Goal: Task Accomplishment & Management: Use online tool/utility

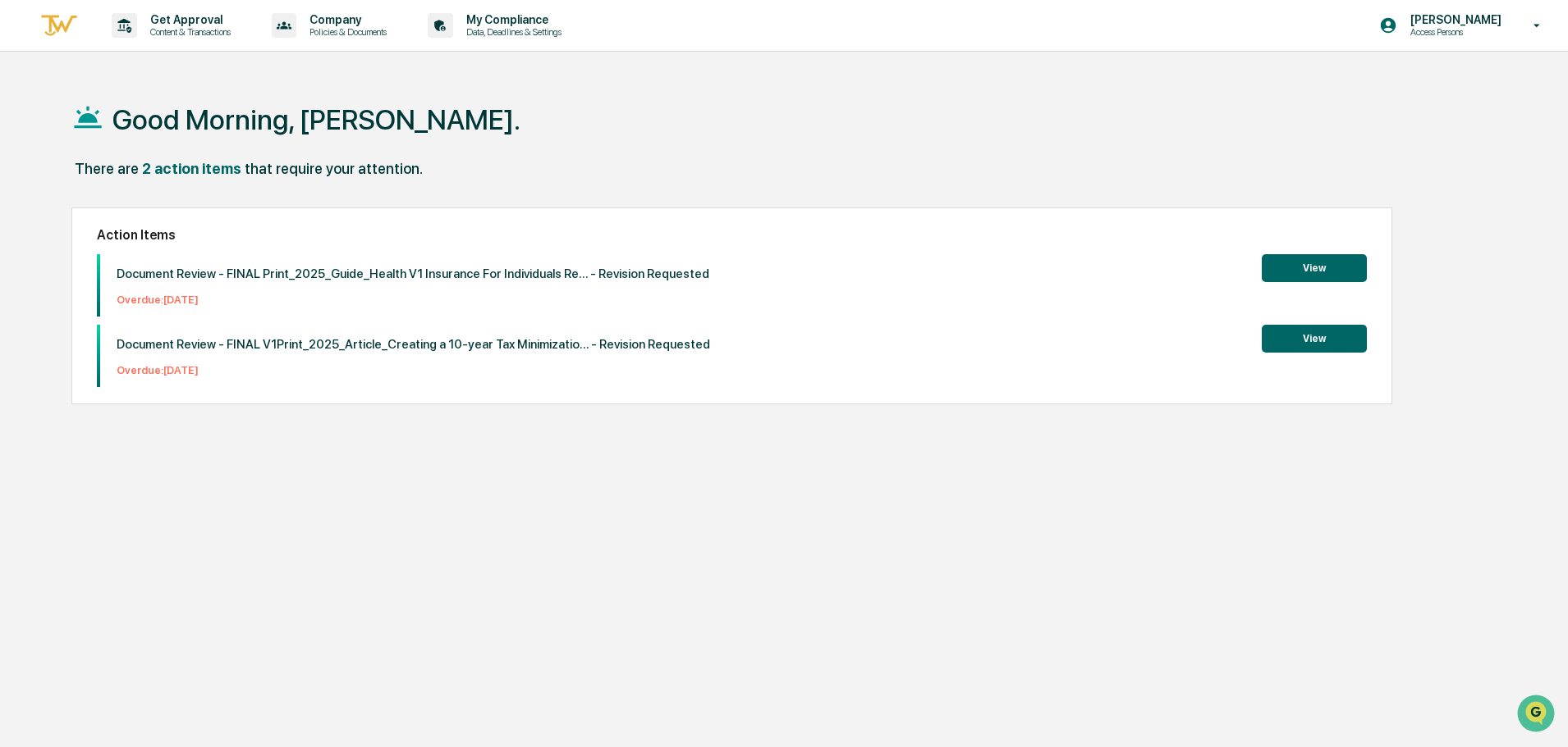
click at [55, 18] on img at bounding box center [60, 26] width 40 height 27
click at [136, 33] on div "Get Approval Content & Transactions" at bounding box center [176, 25] width 144 height 51
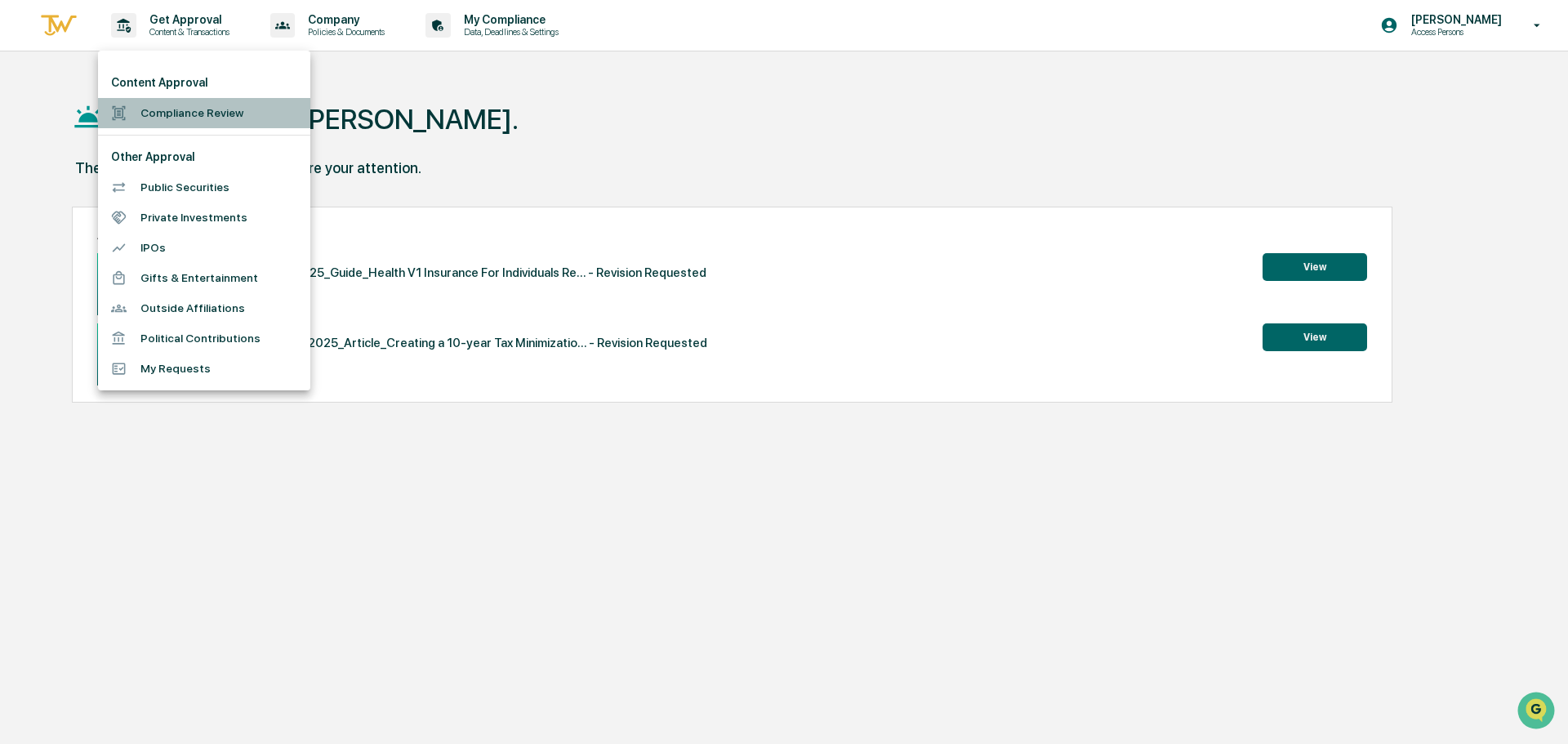
click at [181, 112] on li "Compliance Review" at bounding box center [204, 113] width 212 height 31
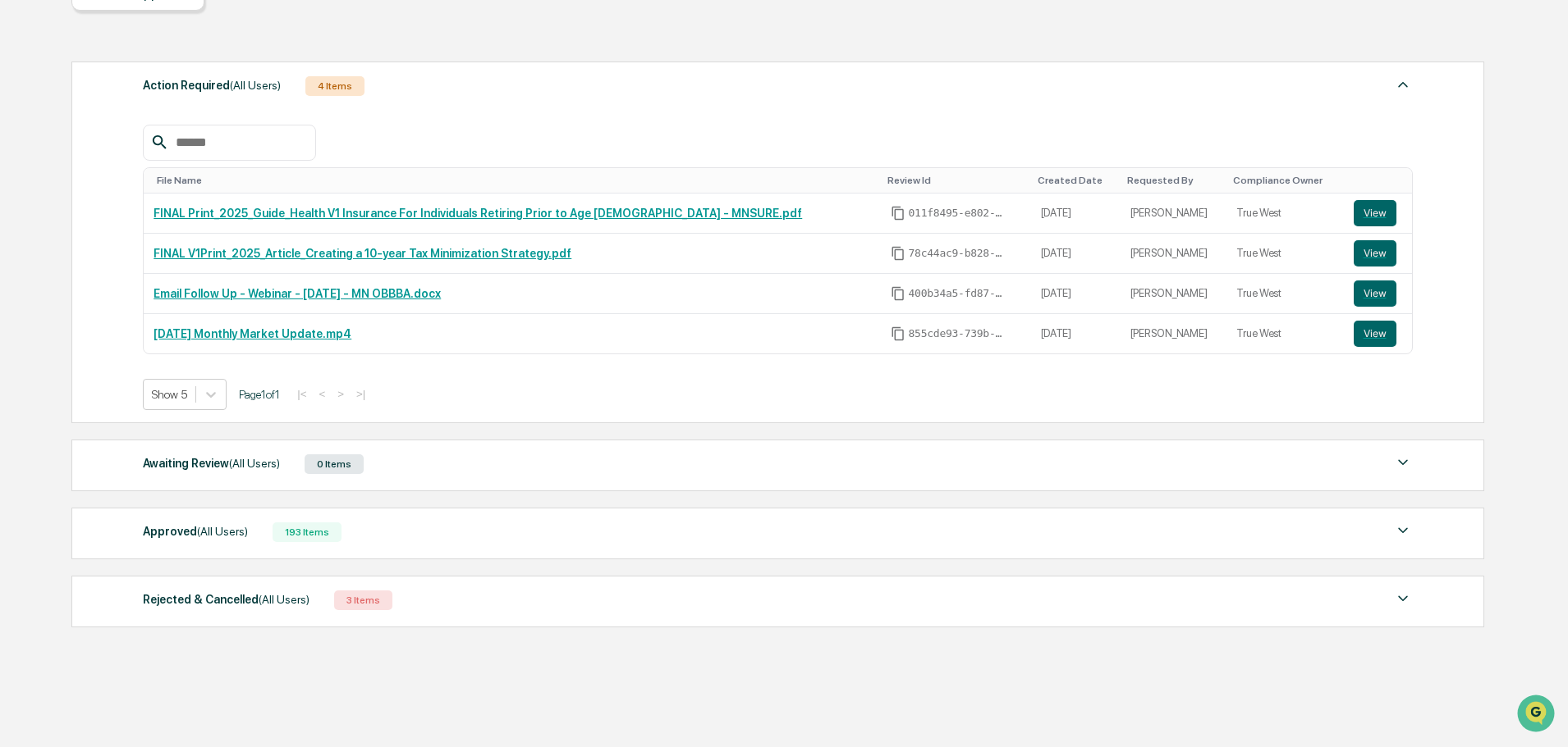
scroll to position [222, 0]
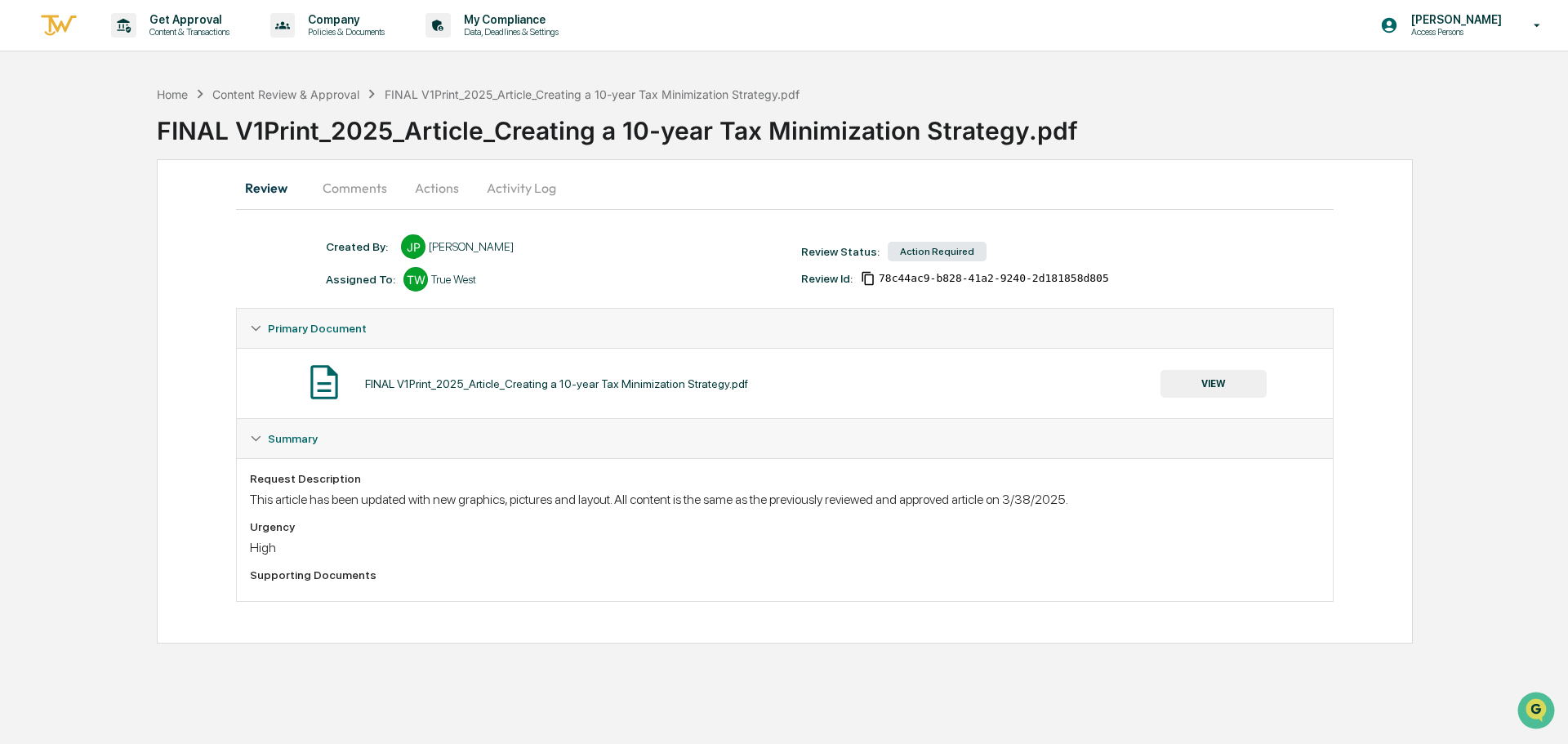
click at [443, 189] on button "Actions" at bounding box center [437, 188] width 74 height 40
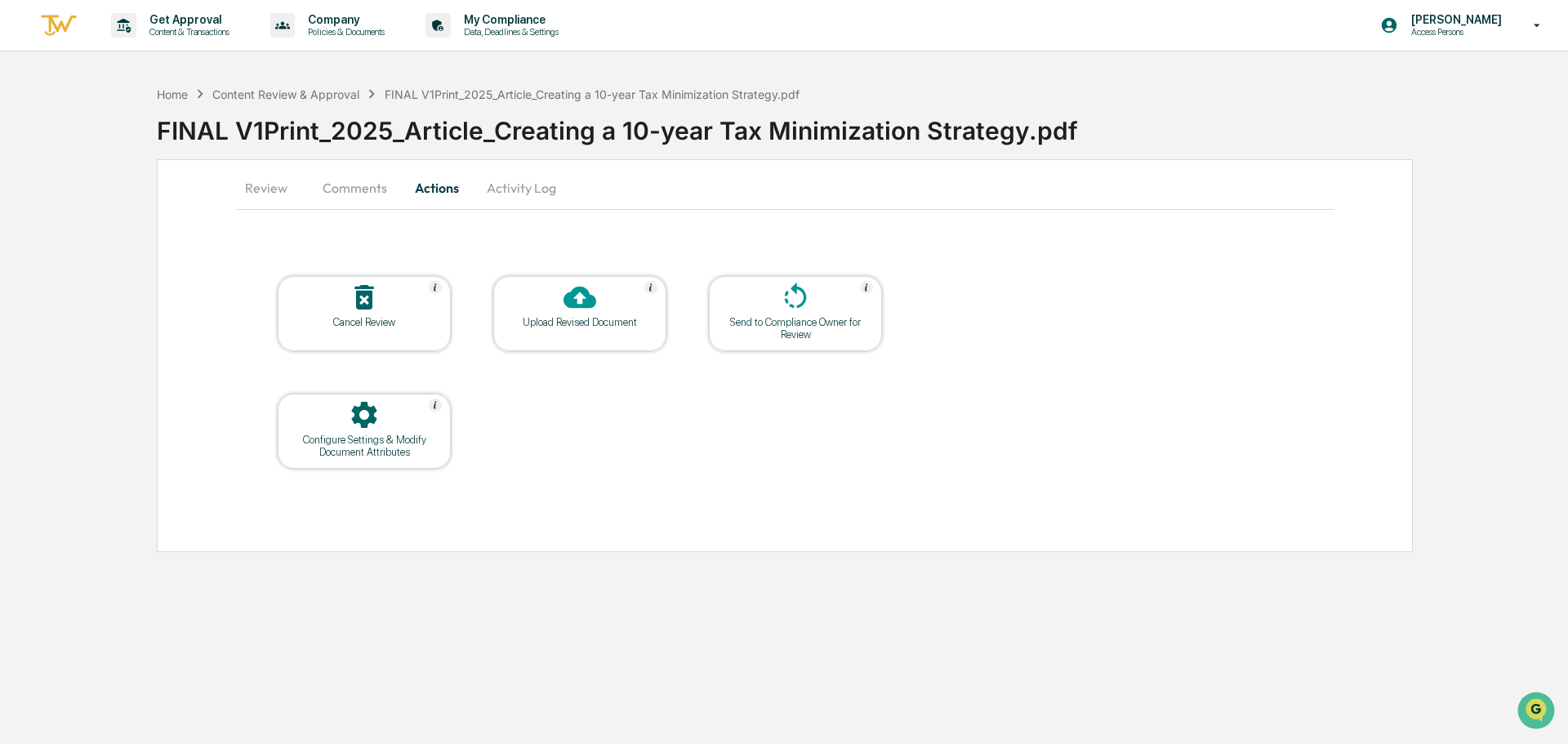
click at [556, 318] on div "Upload Revised Document" at bounding box center [579, 322] width 147 height 13
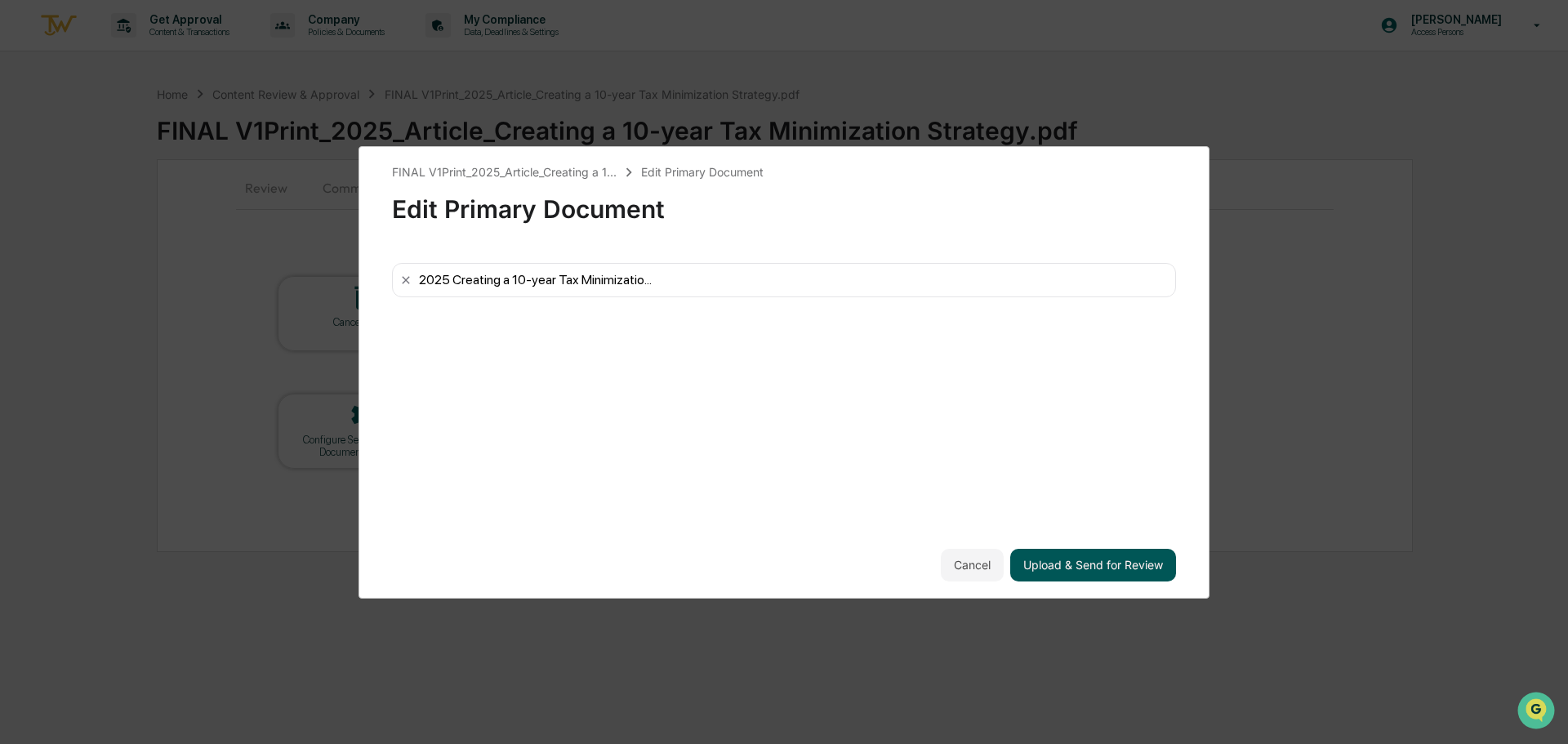
click at [1098, 564] on button "Upload & Send for Review" at bounding box center [1092, 565] width 165 height 32
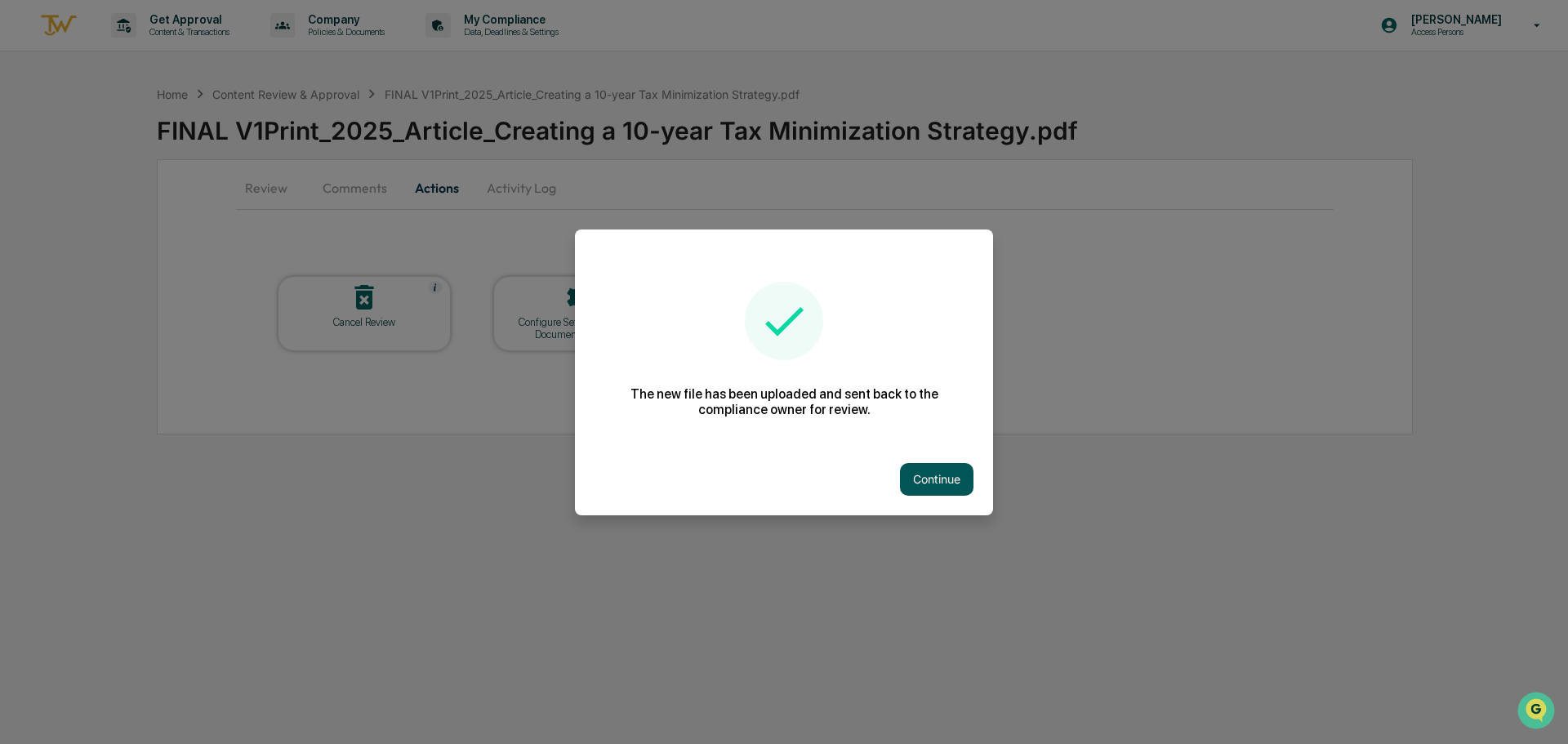
click at [927, 482] on button "Continue" at bounding box center [937, 480] width 74 height 32
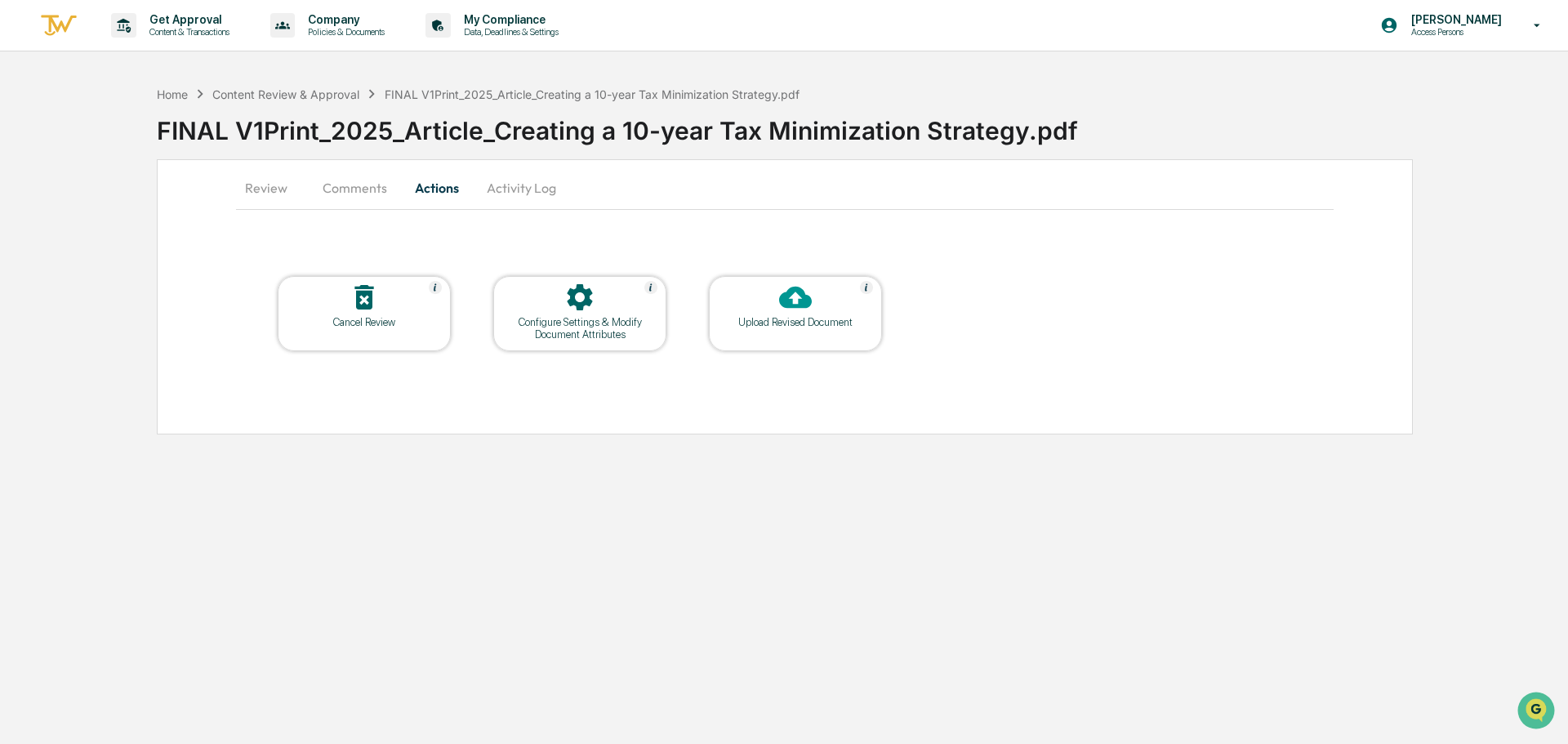
click at [69, 21] on img at bounding box center [59, 26] width 40 height 27
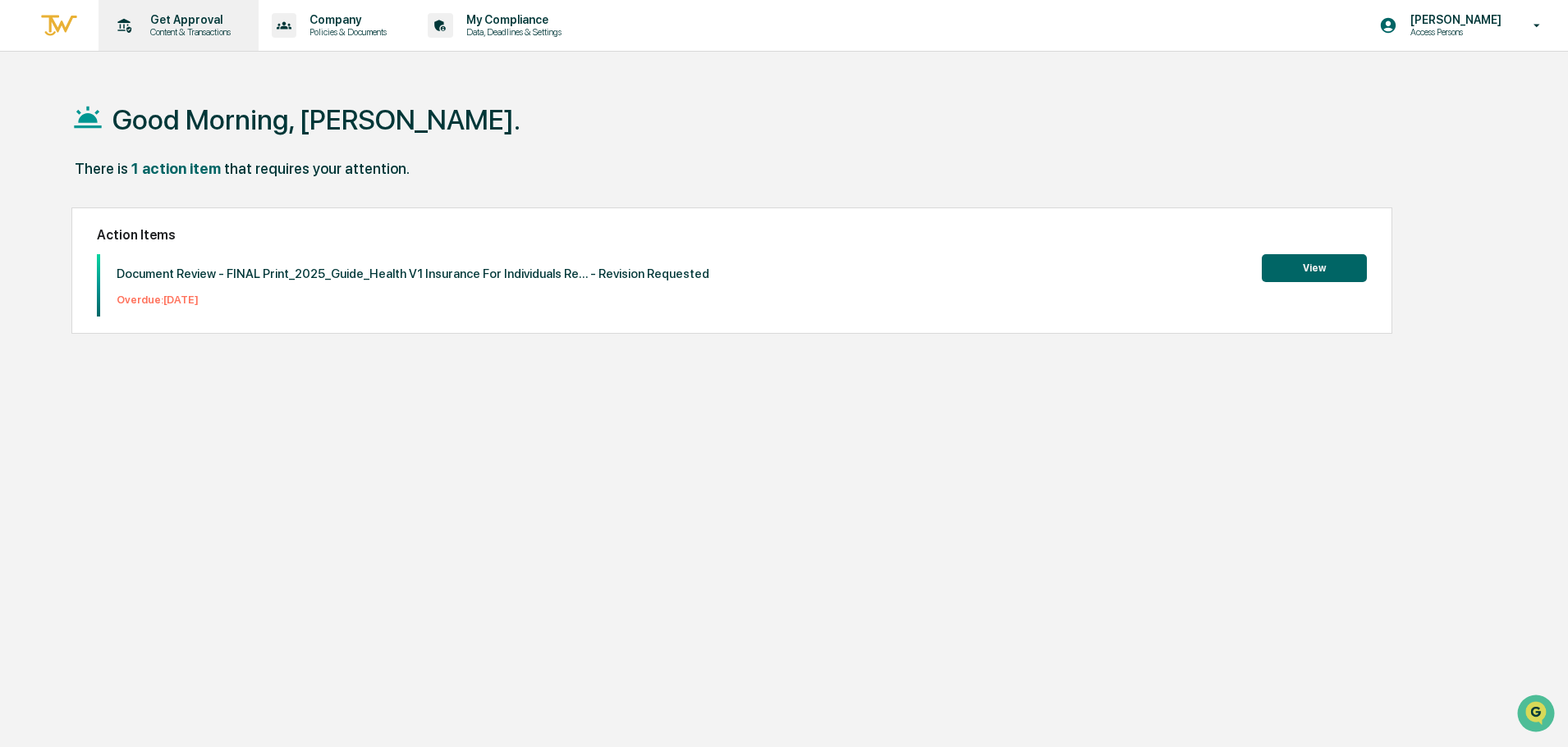
click at [171, 25] on p "Get Approval" at bounding box center [188, 20] width 102 height 14
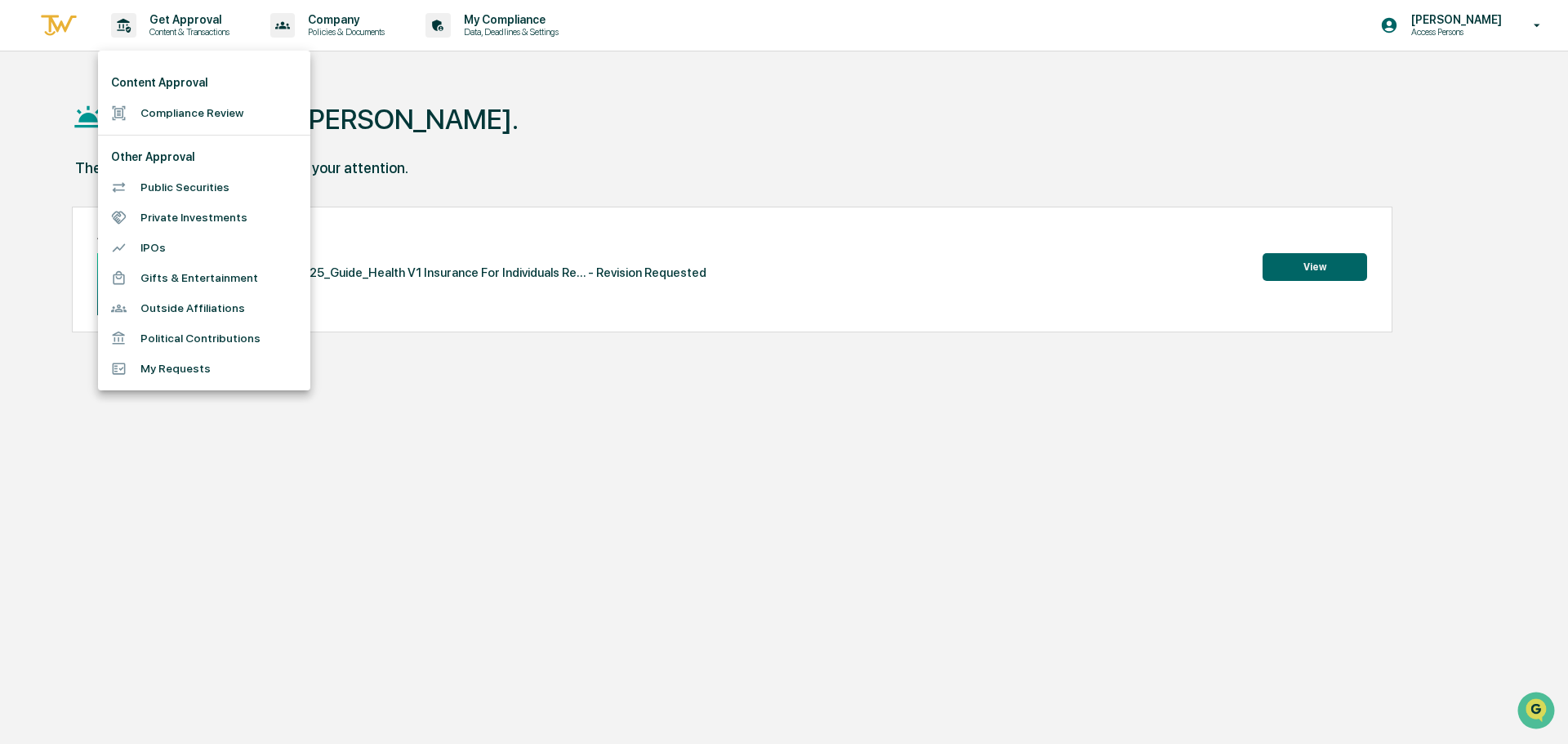
click at [173, 116] on li "Compliance Review" at bounding box center [204, 113] width 212 height 31
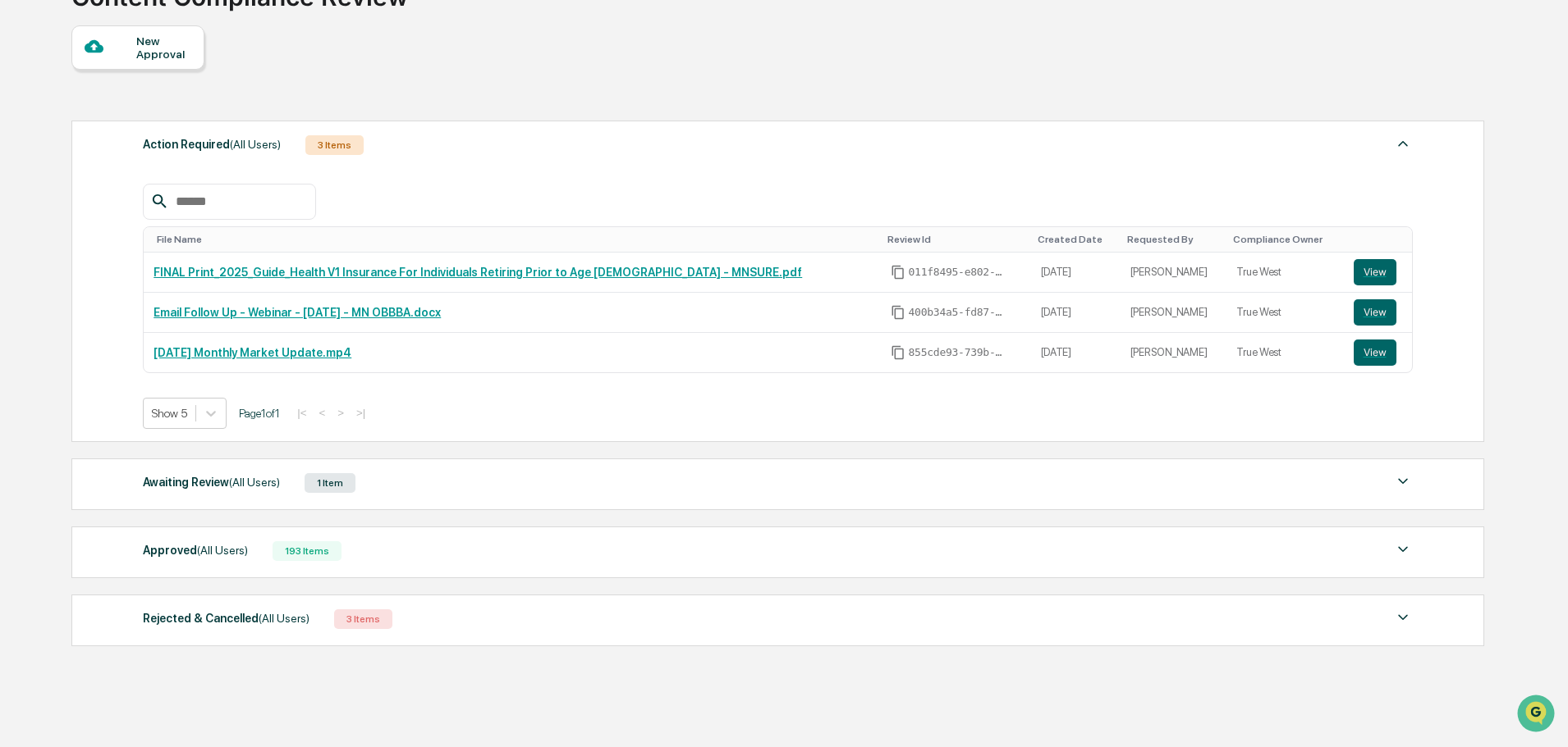
scroll to position [164, 0]
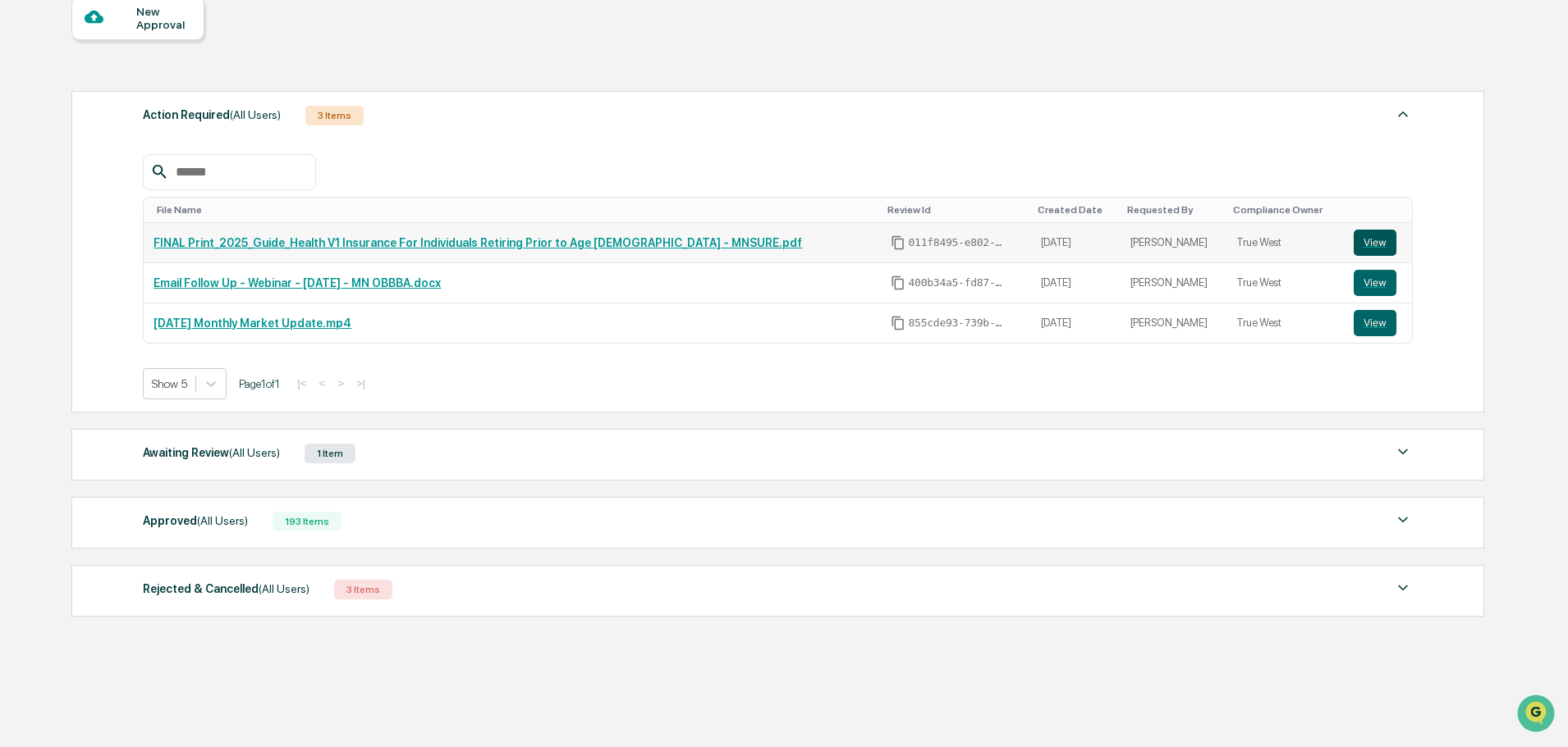
click at [1353, 240] on button "View" at bounding box center [1374, 242] width 42 height 26
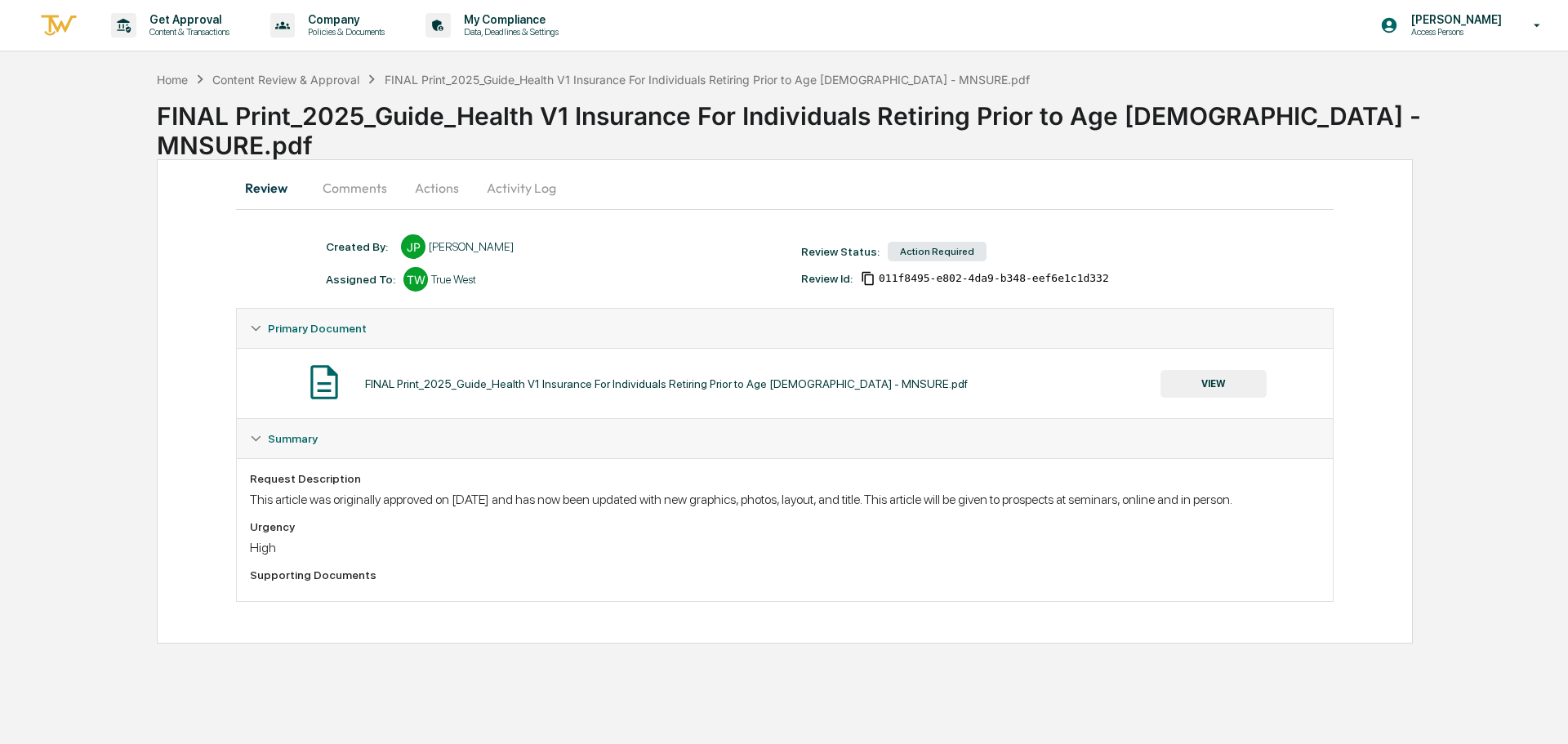
click at [435, 190] on button "Actions" at bounding box center [437, 188] width 74 height 40
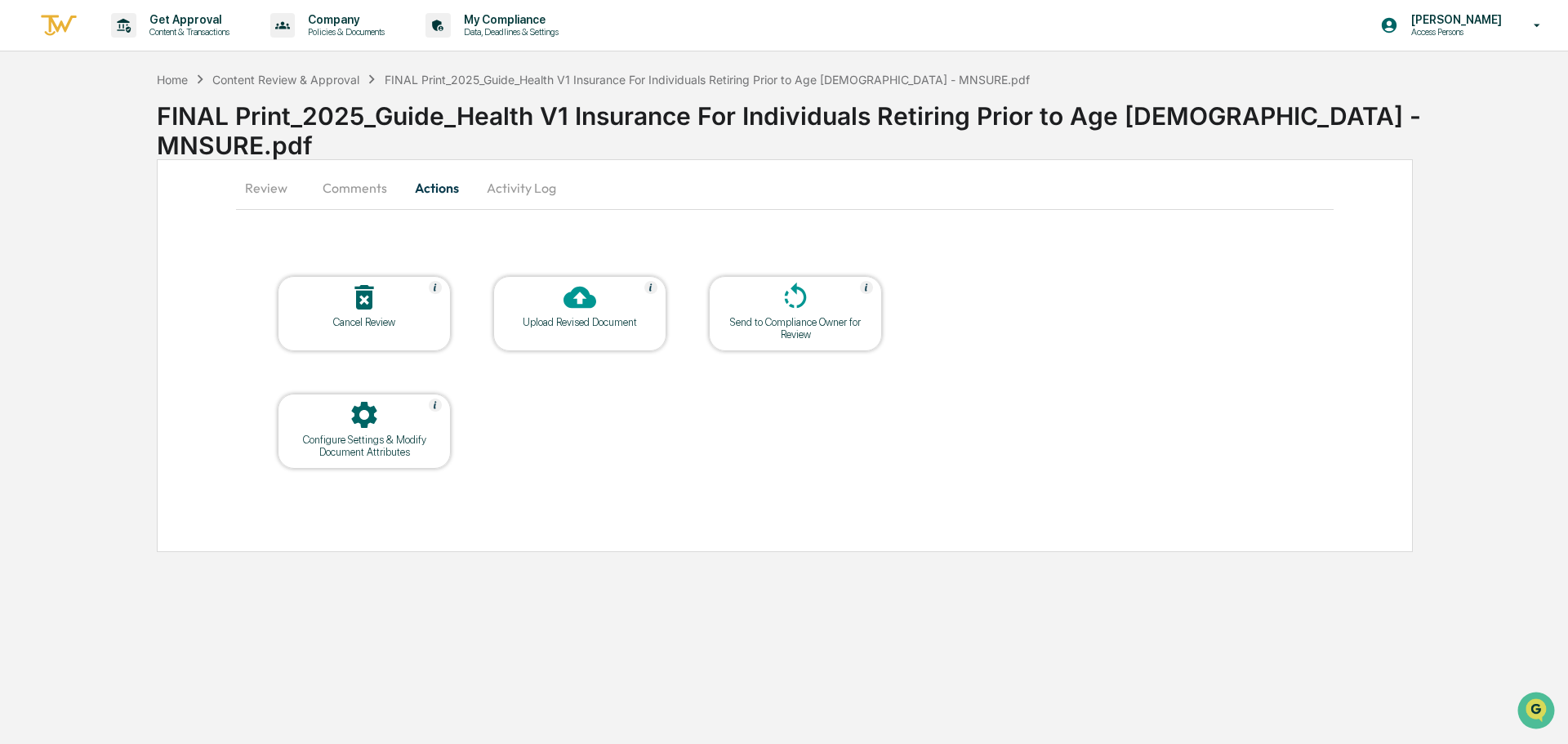
click at [534, 306] on div at bounding box center [580, 298] width 164 height 35
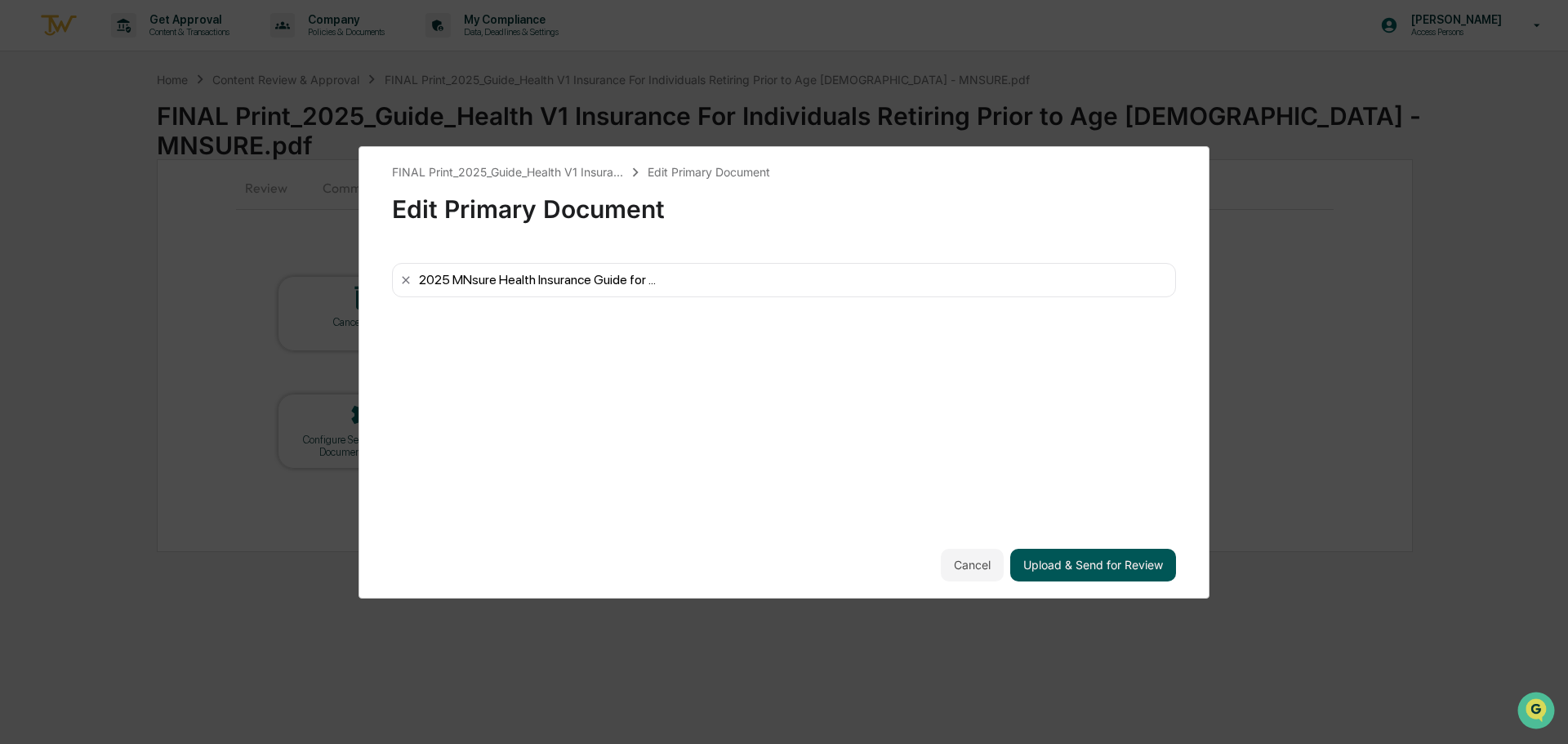
click at [1130, 565] on button "Upload & Send for Review" at bounding box center [1092, 565] width 165 height 32
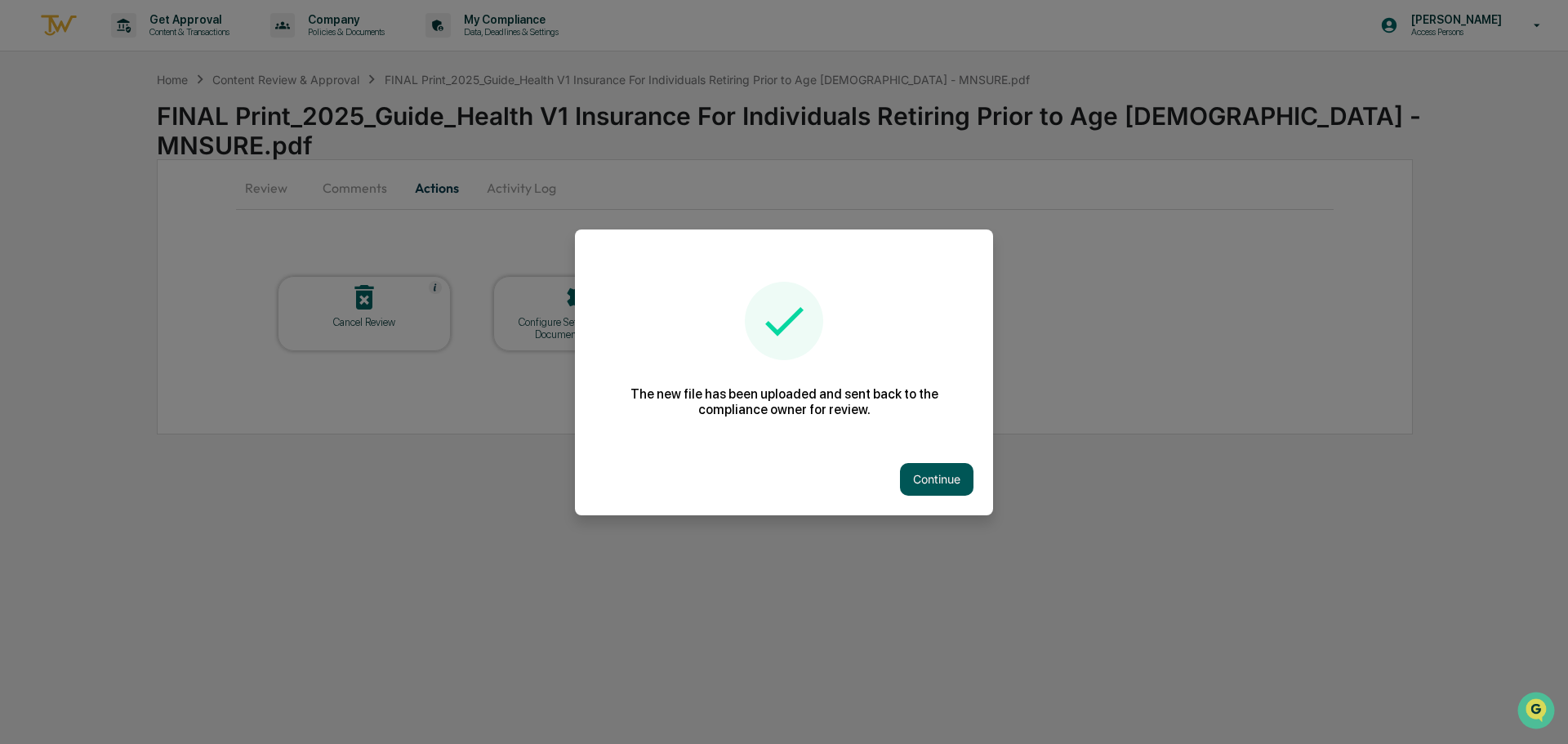
click at [936, 477] on button "Continue" at bounding box center [937, 480] width 74 height 32
